Goal: Use online tool/utility: Utilize a website feature to perform a specific function

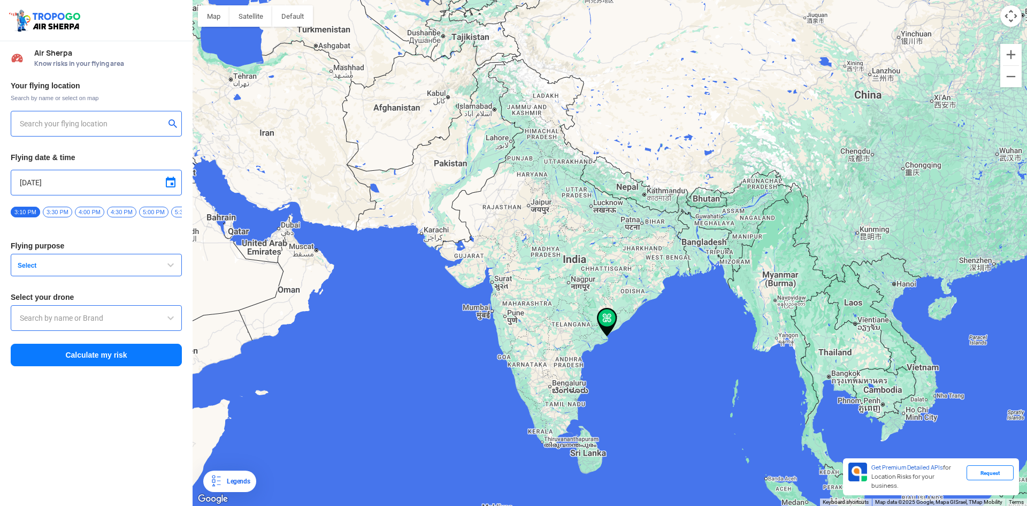
type input "Samalkota-Kakinada Bypass, [GEOGRAPHIC_DATA], [GEOGRAPHIC_DATA], [GEOGRAPHIC_DA…"
click at [73, 267] on span "Select" at bounding box center [80, 265] width 134 height 9
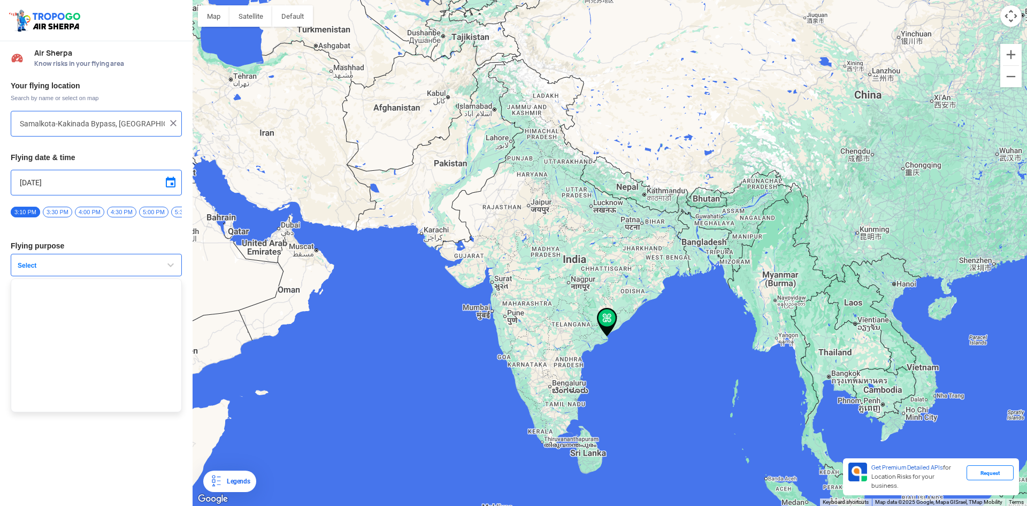
click at [79, 264] on button "Select" at bounding box center [96, 265] width 171 height 22
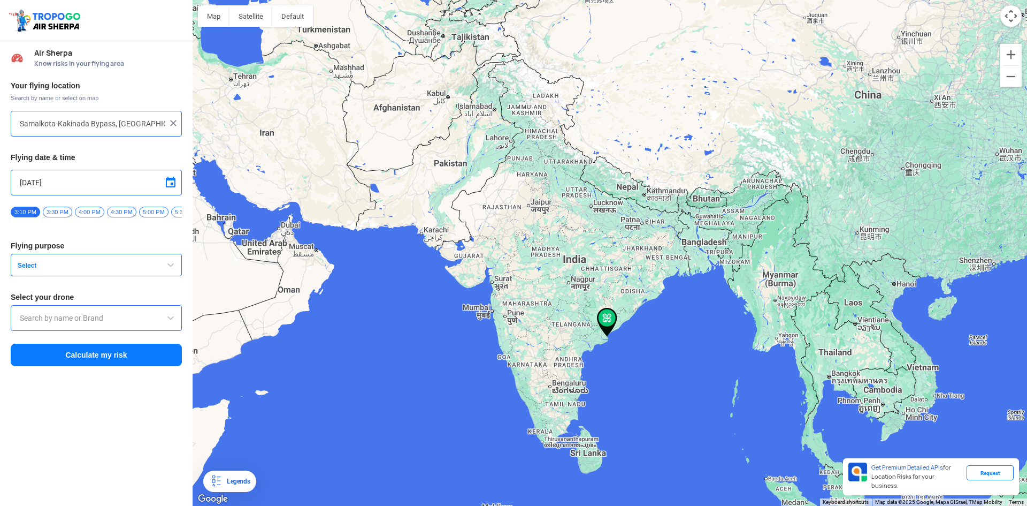
click at [64, 322] on input "text" at bounding box center [96, 317] width 153 height 13
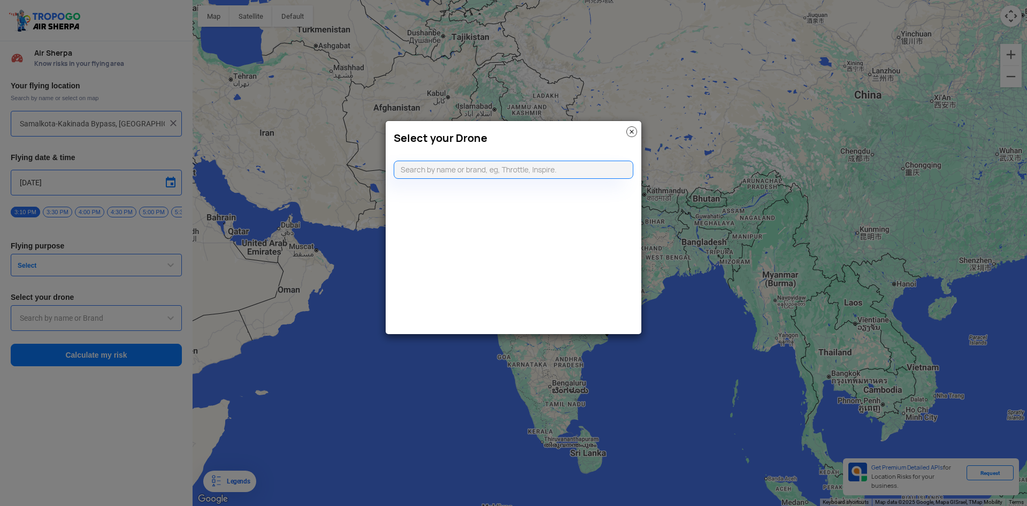
click at [631, 130] on img at bounding box center [632, 131] width 11 height 11
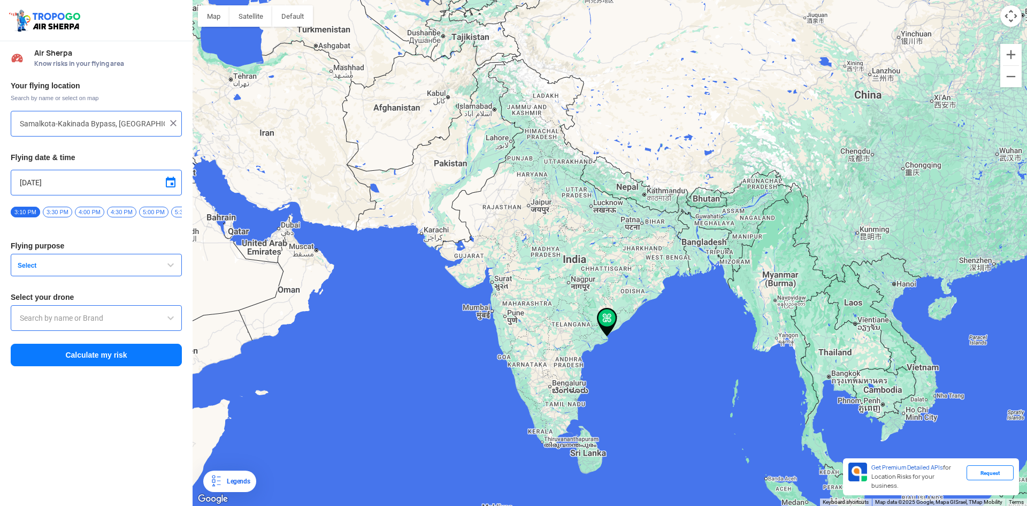
click at [127, 365] on button "Calculate my risk" at bounding box center [96, 355] width 171 height 22
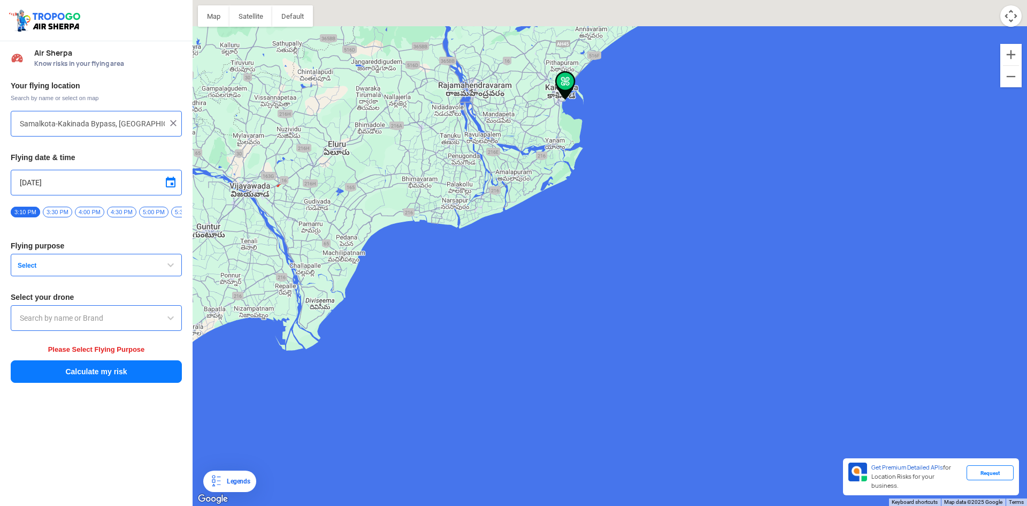
drag, startPoint x: 523, startPoint y: 130, endPoint x: 556, endPoint y: 256, distance: 130.4
click at [556, 256] on div at bounding box center [610, 253] width 835 height 506
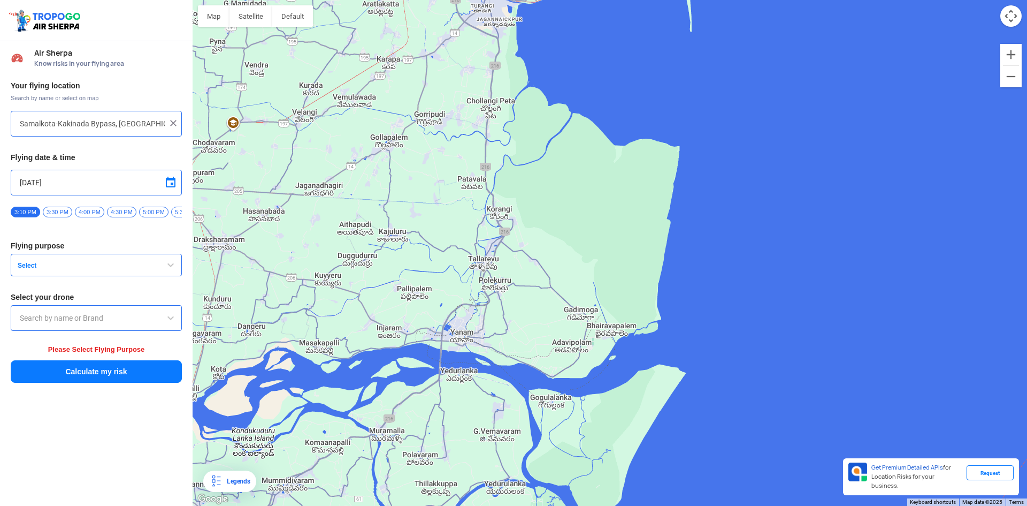
drag, startPoint x: 578, startPoint y: 206, endPoint x: 642, endPoint y: 523, distance: 323.7
click at [642, 505] on html "Location Risk Score Air Sherpa Know risks in your flying area Your flying locat…" at bounding box center [513, 253] width 1027 height 506
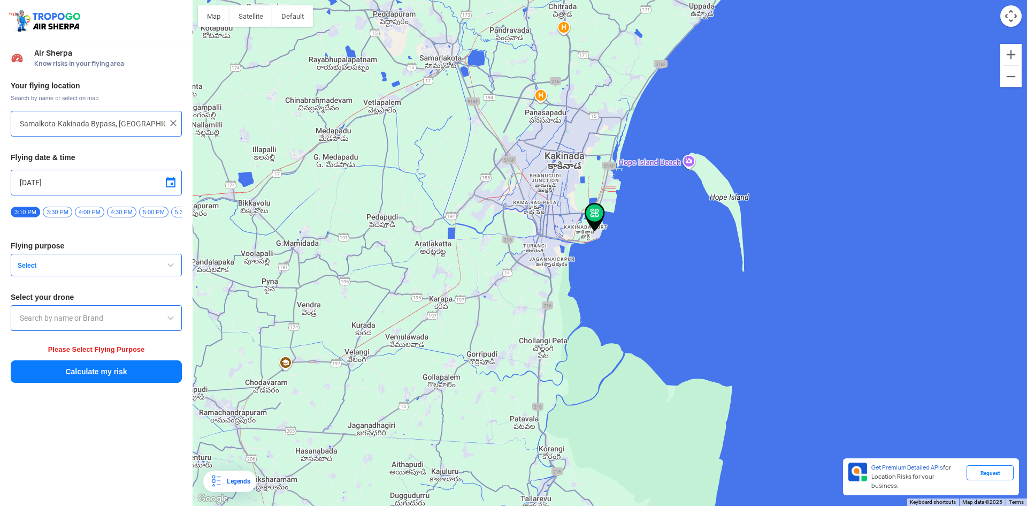
drag, startPoint x: 585, startPoint y: 324, endPoint x: 613, endPoint y: 361, distance: 46.2
click at [617, 423] on div at bounding box center [610, 253] width 835 height 506
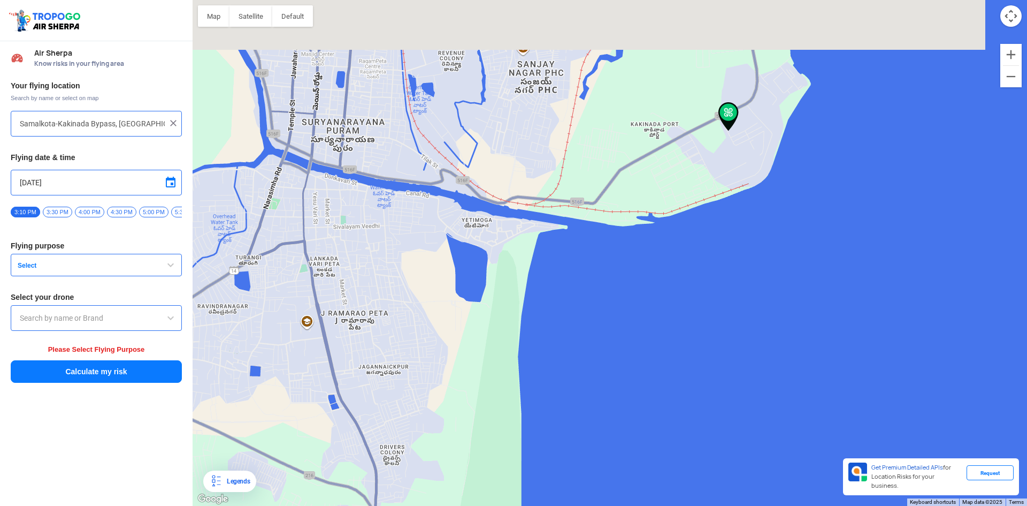
drag, startPoint x: 647, startPoint y: 271, endPoint x: 665, endPoint y: 346, distance: 76.6
click at [645, 403] on div at bounding box center [610, 253] width 835 height 506
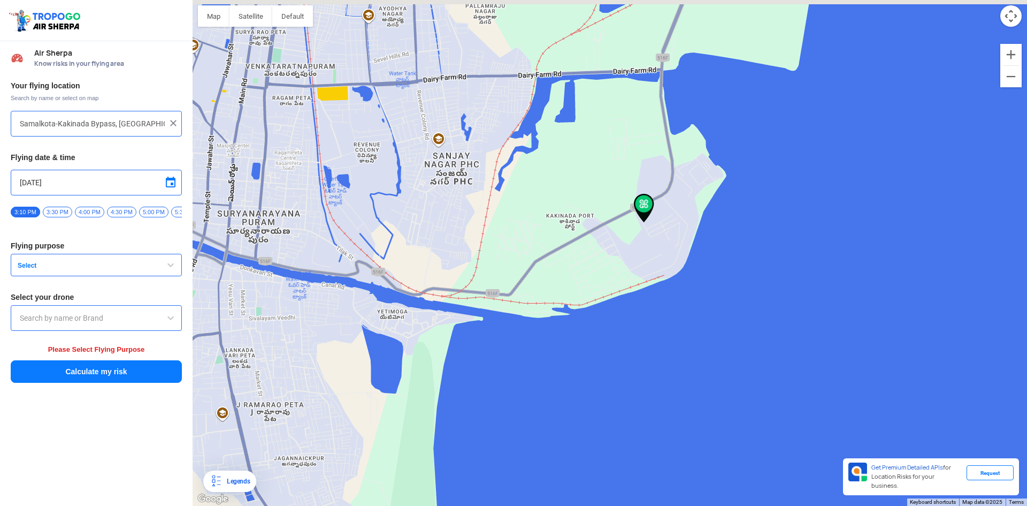
drag, startPoint x: 729, startPoint y: 182, endPoint x: 648, endPoint y: 275, distance: 123.6
click at [651, 278] on div at bounding box center [610, 253] width 835 height 506
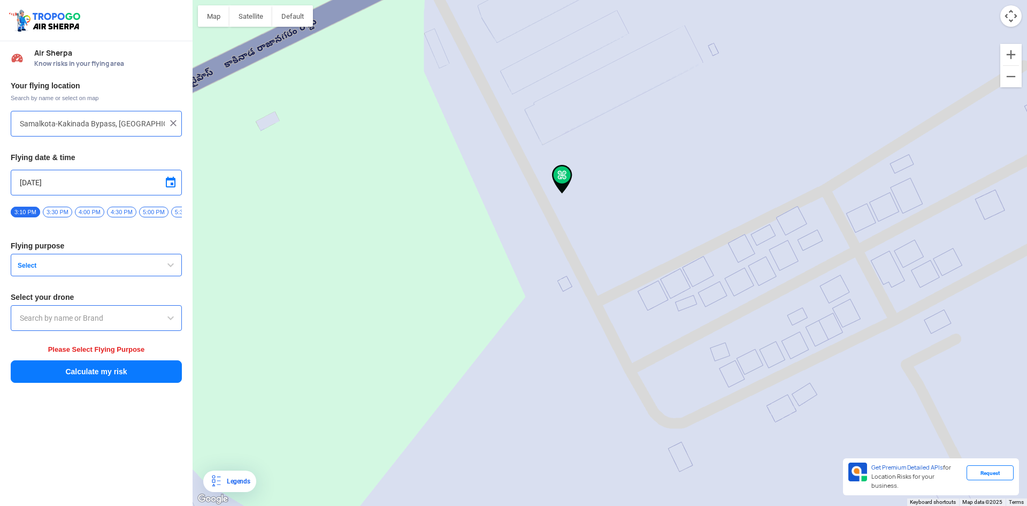
drag, startPoint x: 526, startPoint y: 170, endPoint x: 607, endPoint y: 357, distance: 204.9
click at [607, 357] on div at bounding box center [610, 253] width 835 height 506
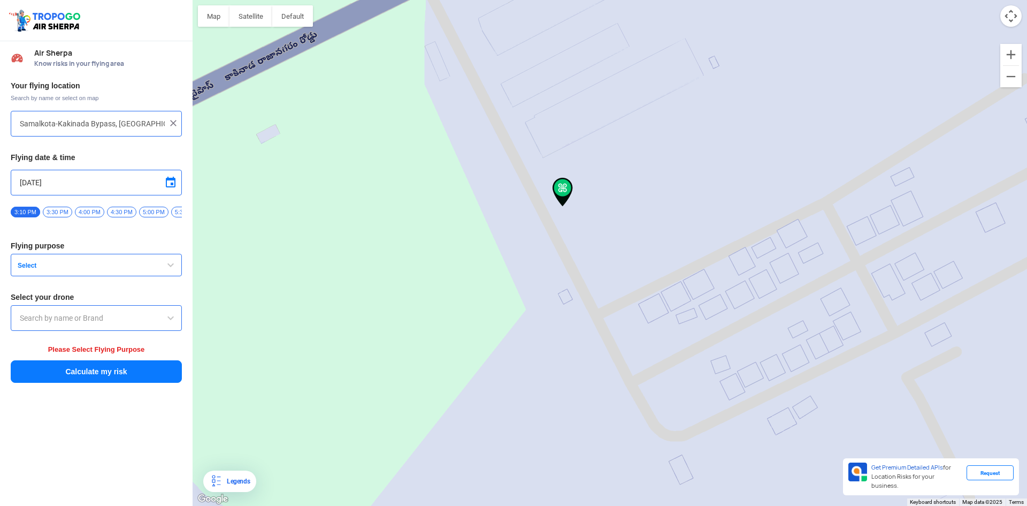
click at [96, 321] on input "text" at bounding box center [96, 317] width 153 height 13
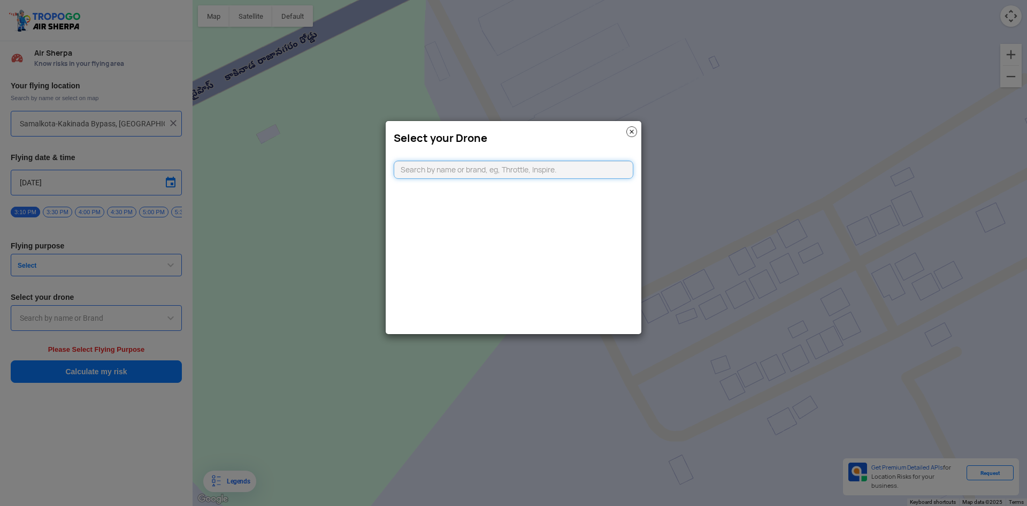
click at [481, 171] on input "text" at bounding box center [514, 170] width 240 height 18
click at [371, 202] on modal-container "Select your Drone" at bounding box center [513, 253] width 1027 height 506
drag, startPoint x: 371, startPoint y: 202, endPoint x: 57, endPoint y: 260, distance: 319.4
click at [57, 260] on modal-container "Select your Drone" at bounding box center [513, 253] width 1027 height 506
click at [631, 134] on img at bounding box center [632, 131] width 11 height 11
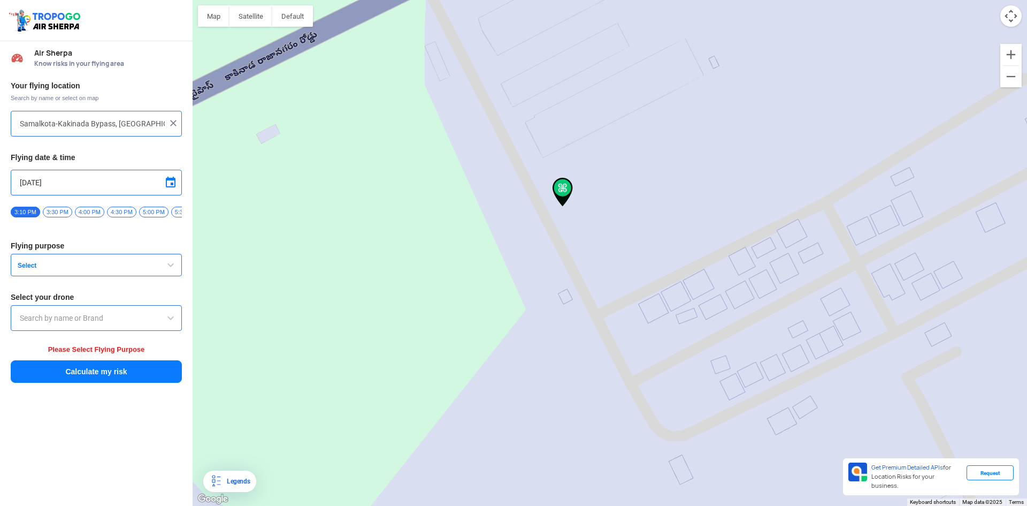
click at [83, 270] on span "Select" at bounding box center [80, 265] width 134 height 9
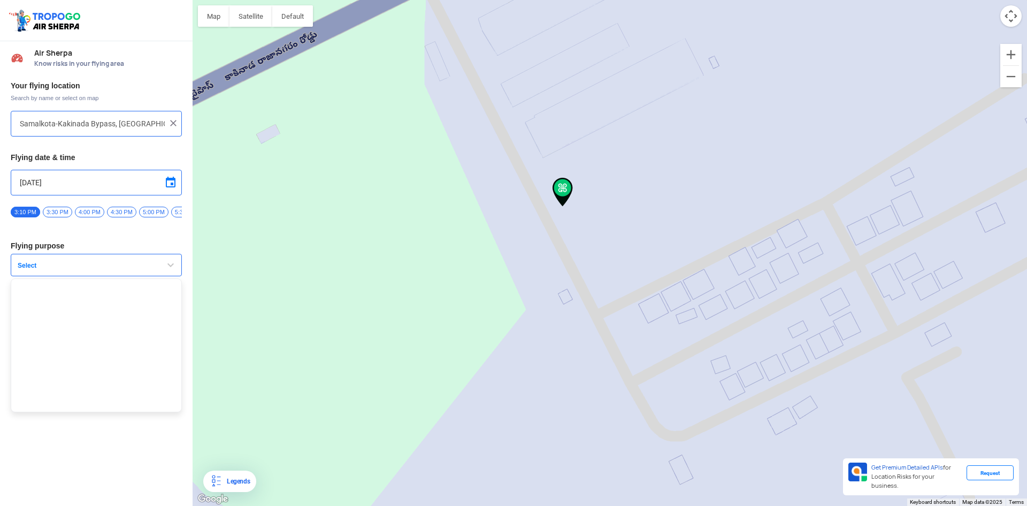
drag, startPoint x: 181, startPoint y: 271, endPoint x: 170, endPoint y: 273, distance: 11.4
click at [179, 272] on button "Select" at bounding box center [96, 265] width 171 height 22
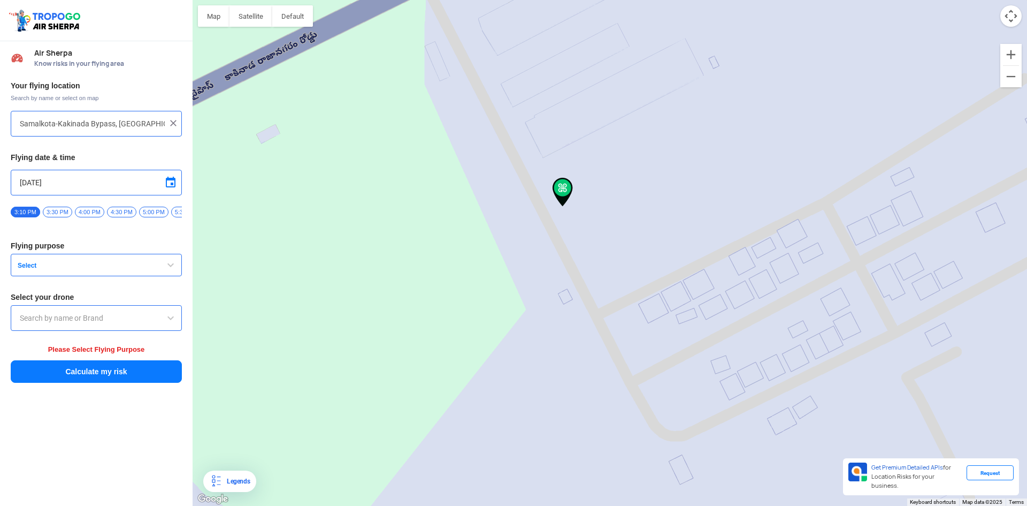
click at [143, 324] on input "text" at bounding box center [96, 317] width 153 height 13
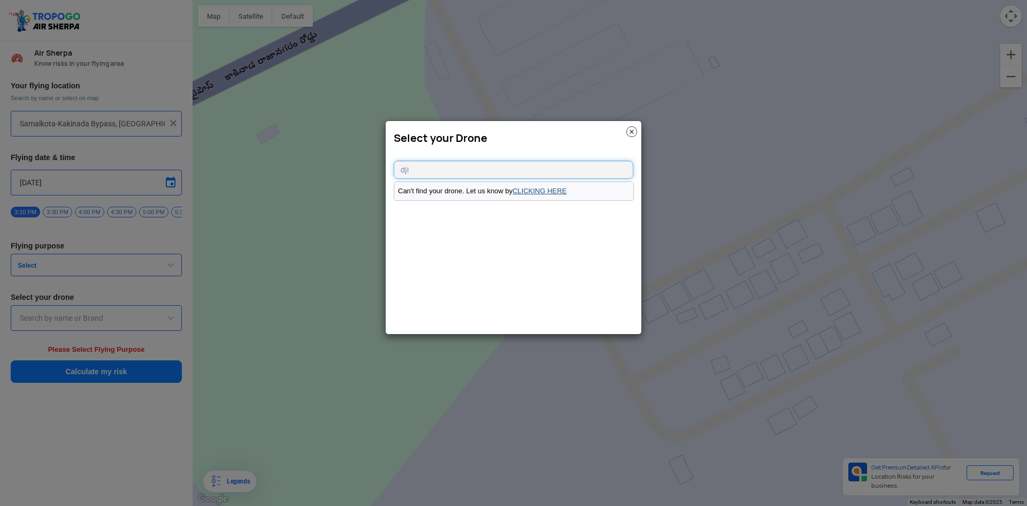
type input "dji"
click at [531, 192] on link "CLICKING HERE" at bounding box center [540, 191] width 54 height 8
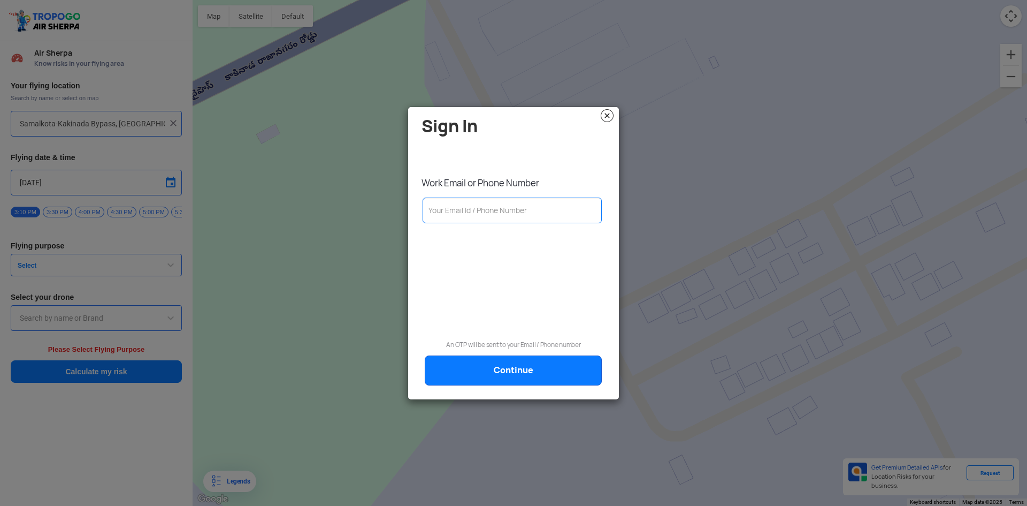
click at [610, 113] on img at bounding box center [607, 115] width 13 height 13
